Goal: Check status: Check status

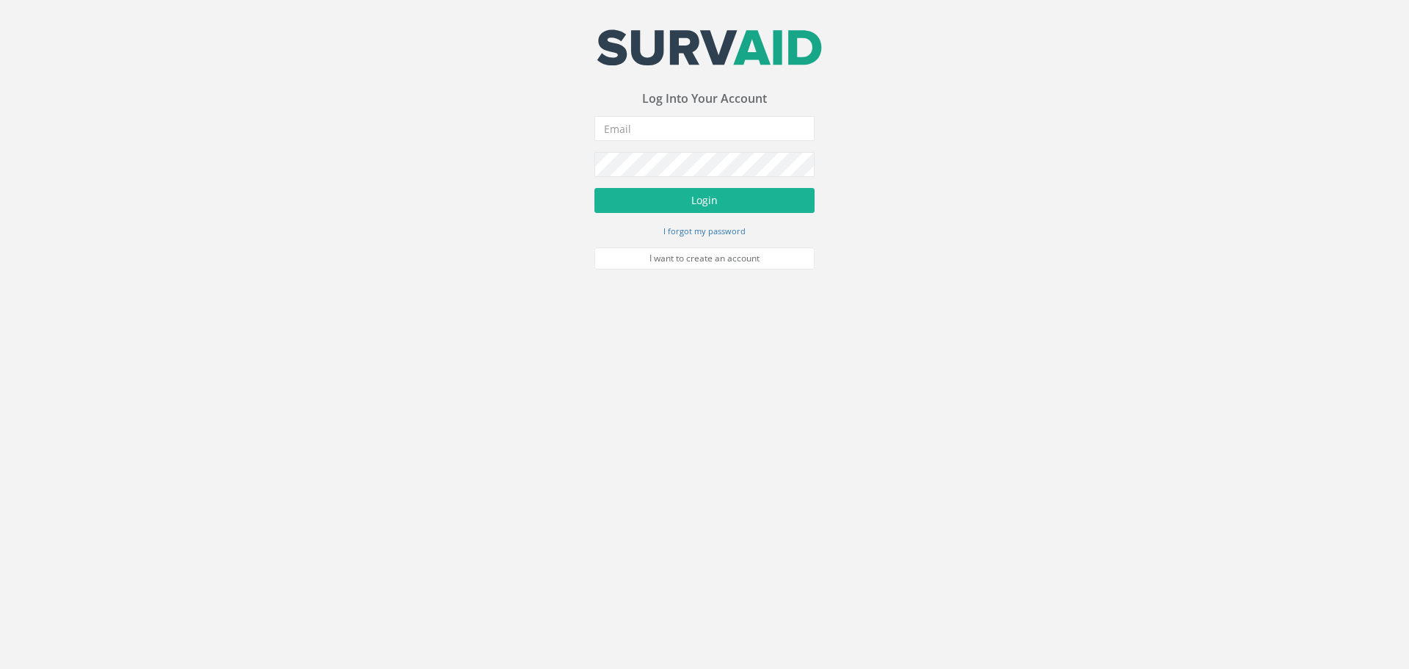
click at [613, 132] on input "email" at bounding box center [704, 128] width 220 height 25
click at [594, 188] on button "Login" at bounding box center [704, 200] width 220 height 25
click at [666, 131] on input "[PERSON_NAME].[PERSON_NAME]"[DOMAIN_NAME]" at bounding box center [704, 128] width 220 height 25
click at [594, 188] on button "Login" at bounding box center [704, 200] width 220 height 25
type input "[PERSON_NAME][EMAIL_ADDRESS][PERSON_NAME][DOMAIN_NAME]"
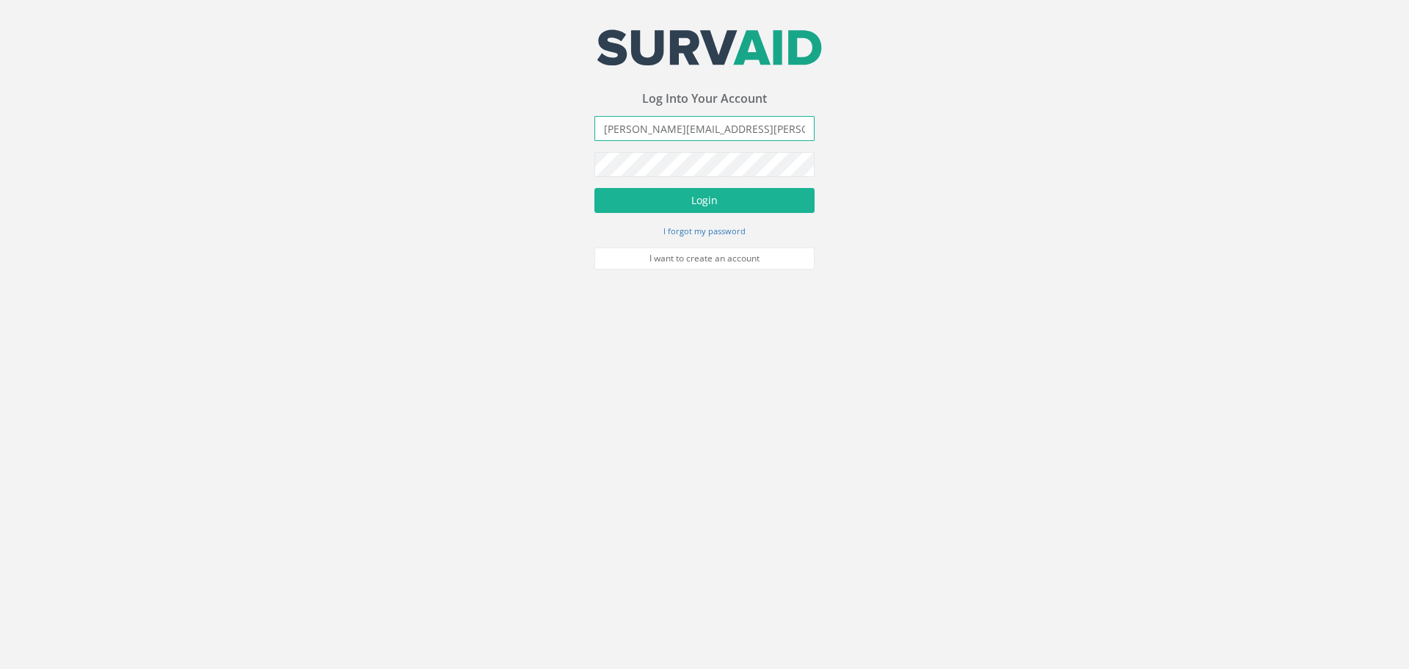
click at [594, 188] on button "Login" at bounding box center [704, 200] width 220 height 25
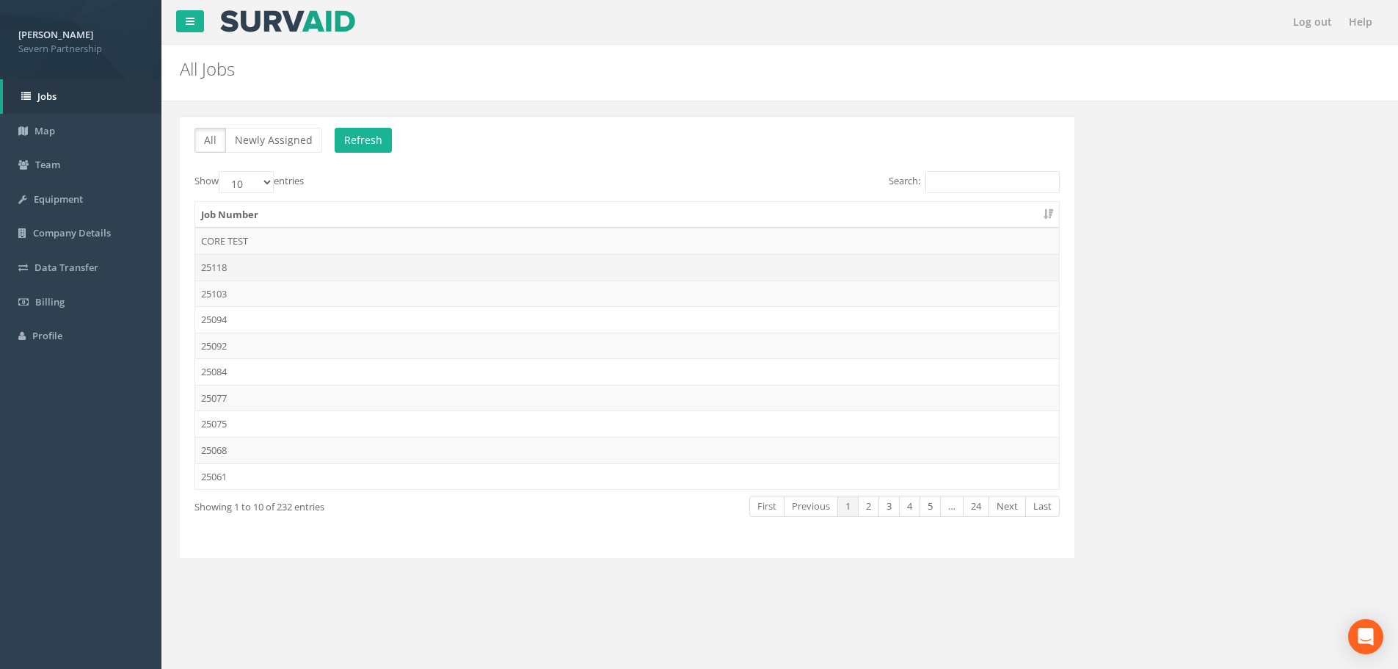
click at [246, 265] on td "25118" at bounding box center [627, 267] width 864 height 26
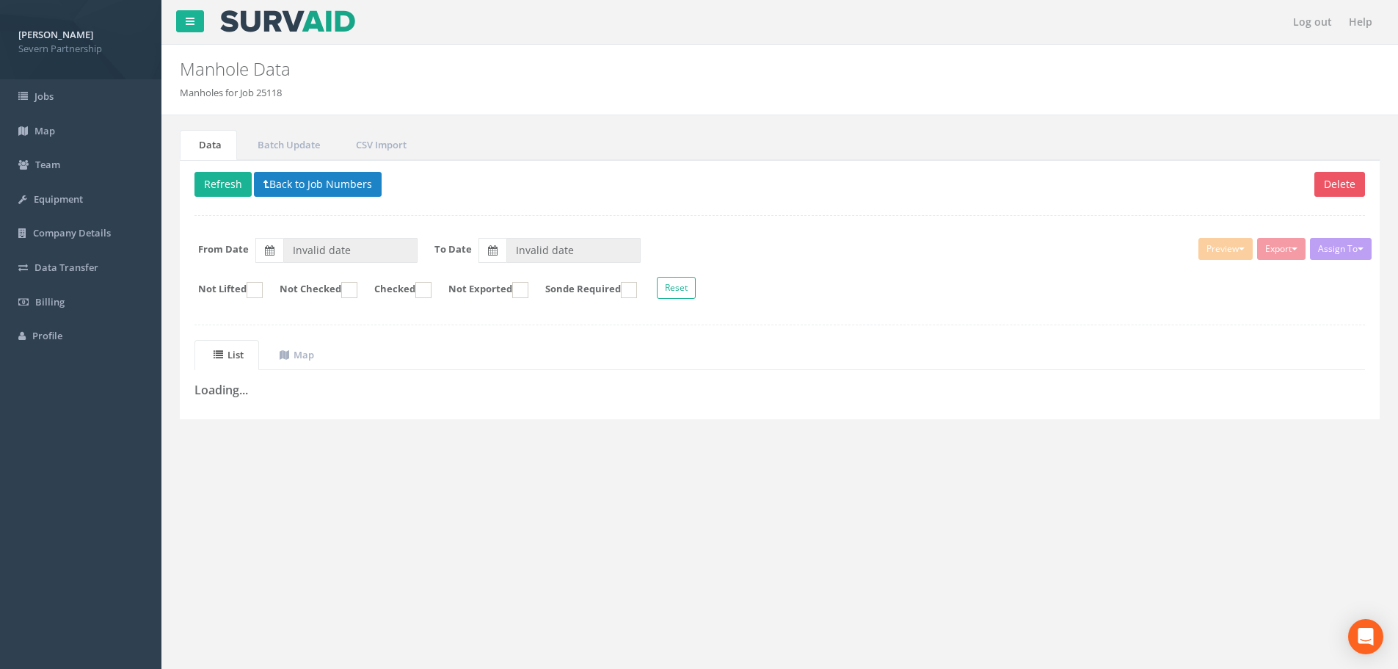
type input "[DATE]"
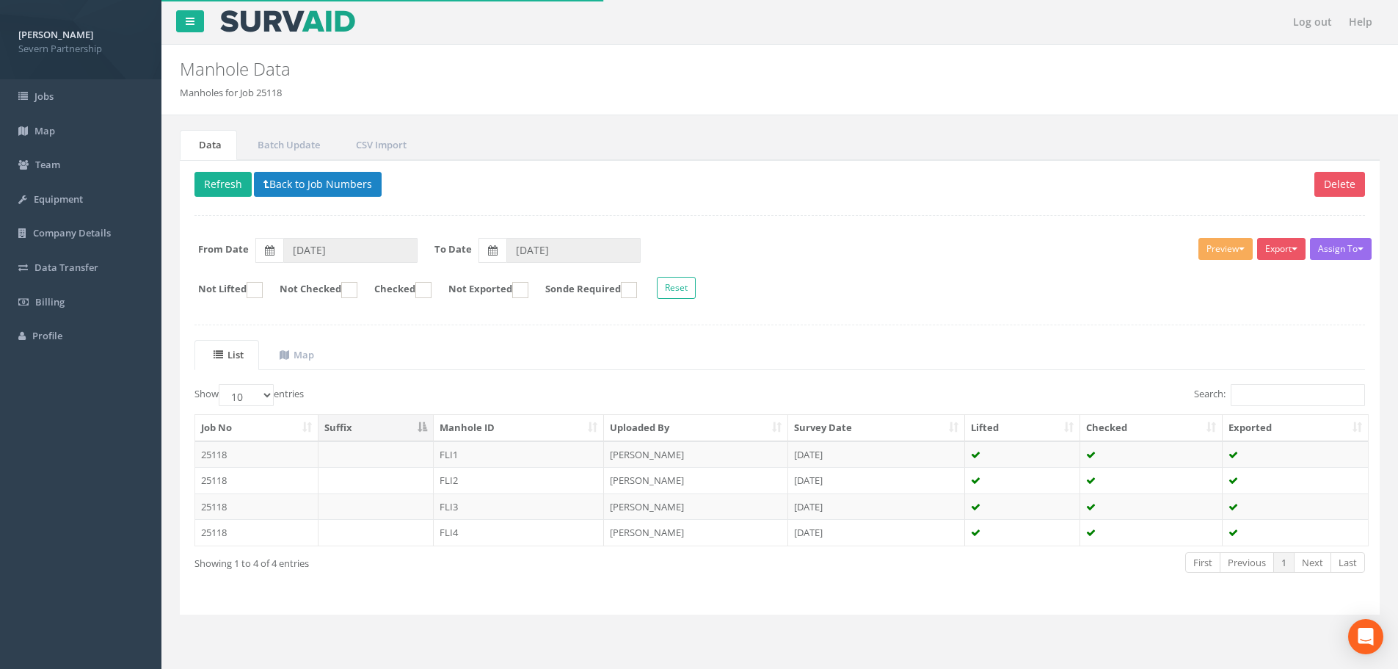
click at [497, 429] on th "Manhole ID" at bounding box center [519, 428] width 171 height 26
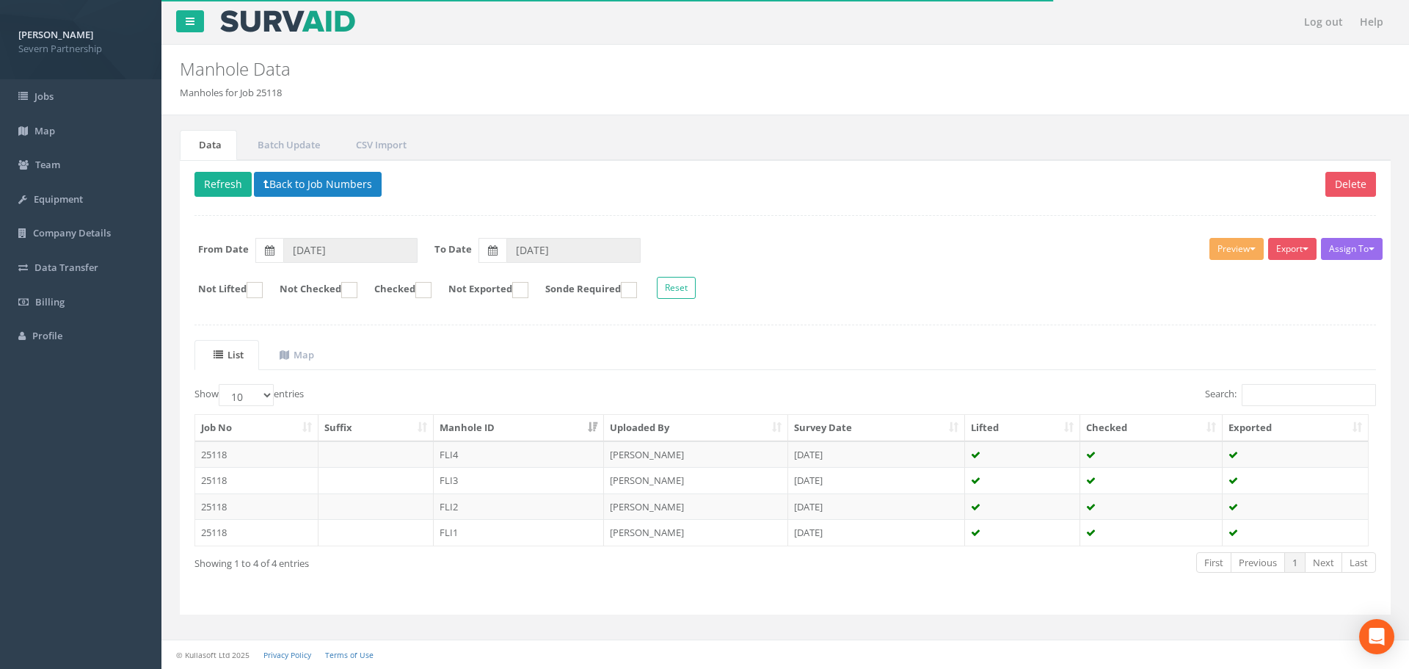
click at [532, 421] on th "Manhole ID" at bounding box center [519, 428] width 171 height 26
click at [398, 457] on td at bounding box center [375, 454] width 115 height 26
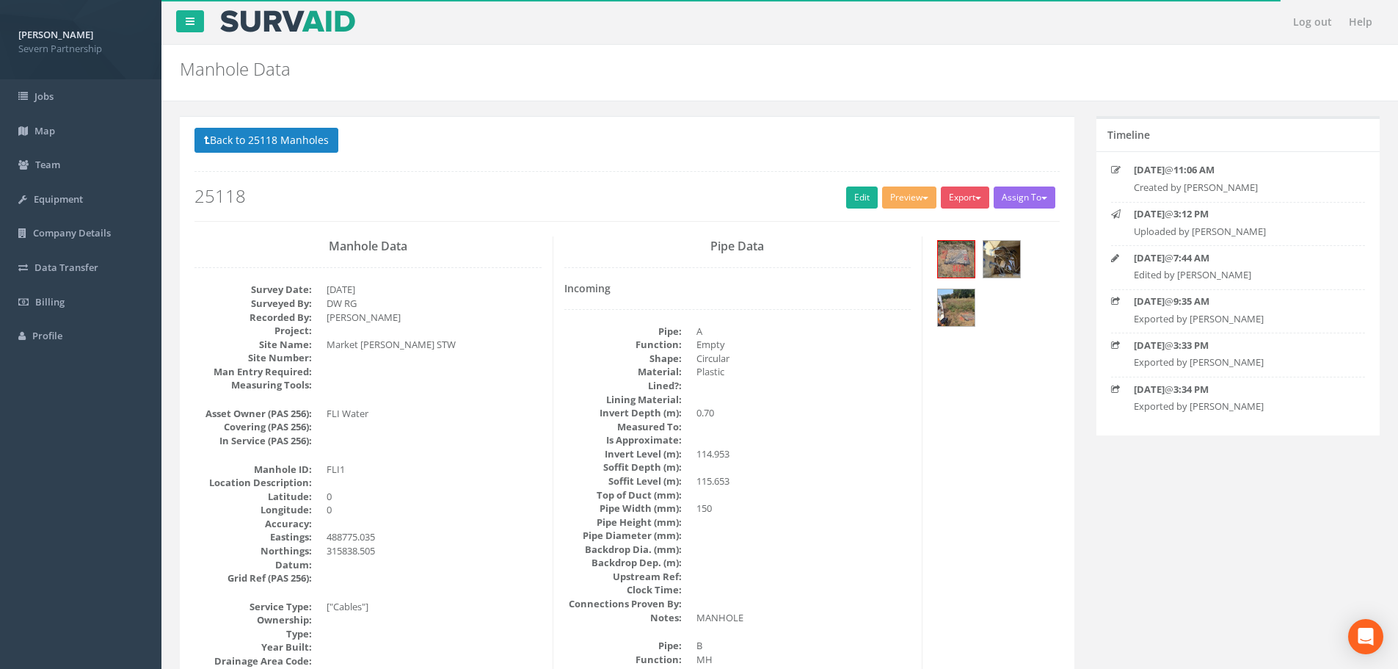
scroll to position [73, 0]
